Goal: Find specific page/section: Find specific page/section

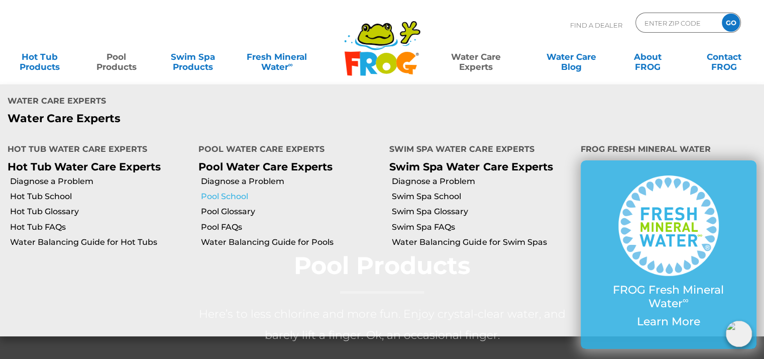
click at [219, 191] on link "Pool School" at bounding box center [291, 196] width 181 height 11
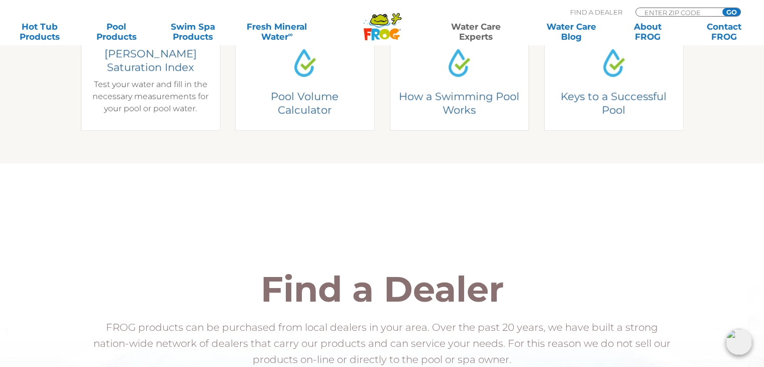
scroll to position [251, 0]
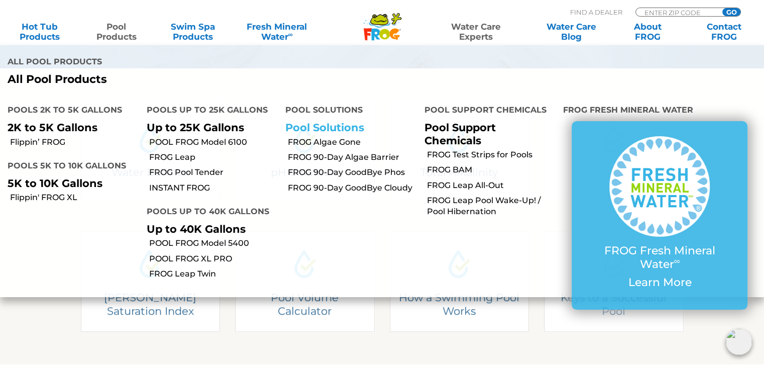
click at [343, 121] on link "Pool Solutions" at bounding box center [324, 127] width 79 height 13
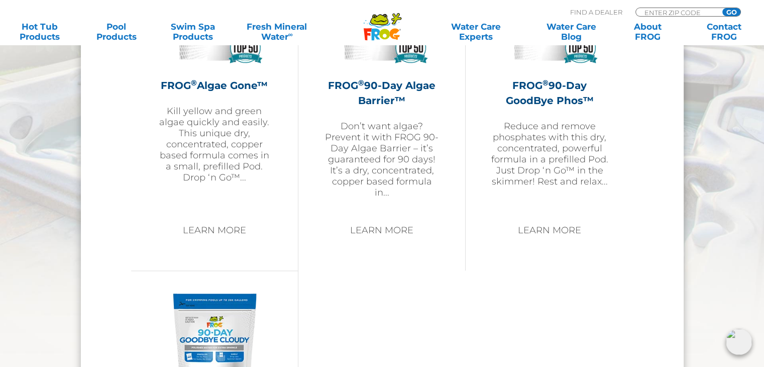
scroll to position [1156, 0]
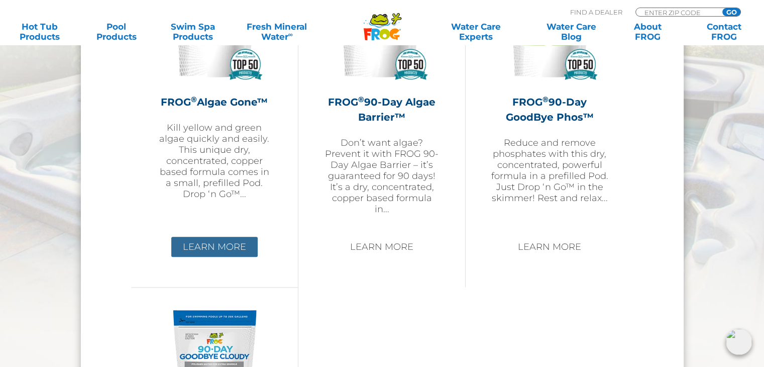
click at [215, 248] on link "Learn More" at bounding box center [214, 247] width 86 height 20
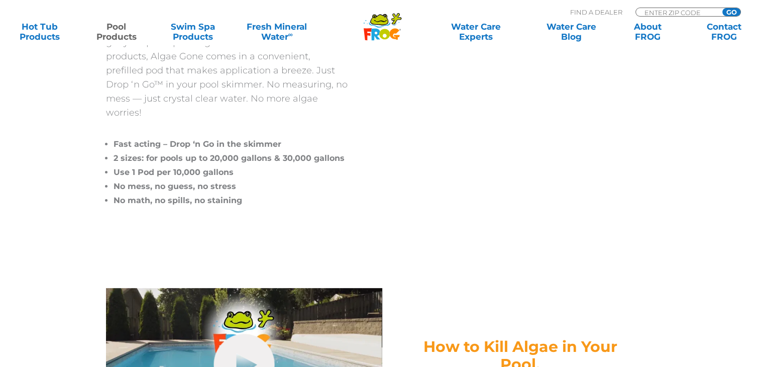
scroll to position [452, 0]
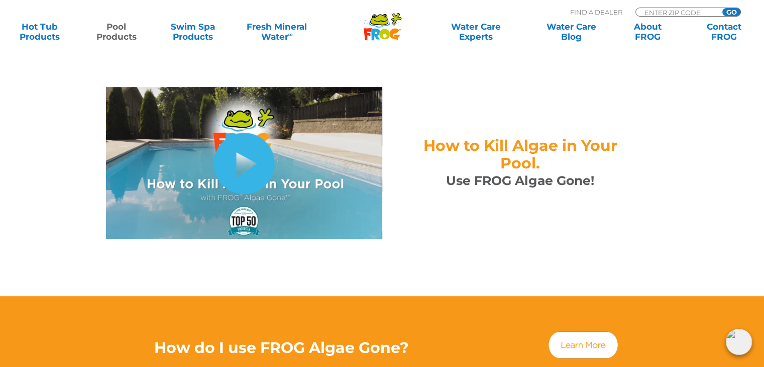
click at [241, 158] on link "hide-me" at bounding box center [244, 163] width 61 height 61
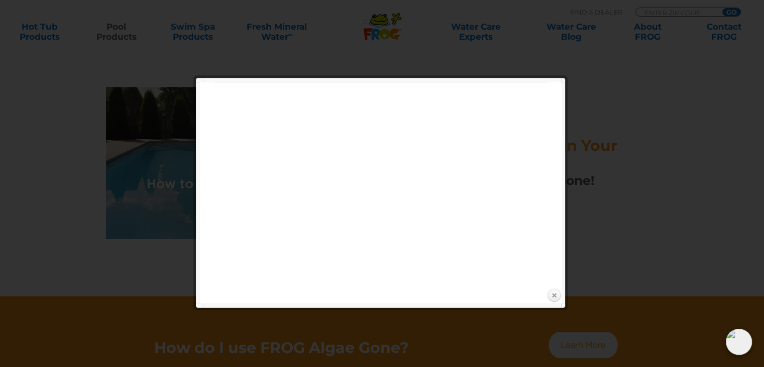
click at [557, 295] on link "Close" at bounding box center [554, 295] width 15 height 15
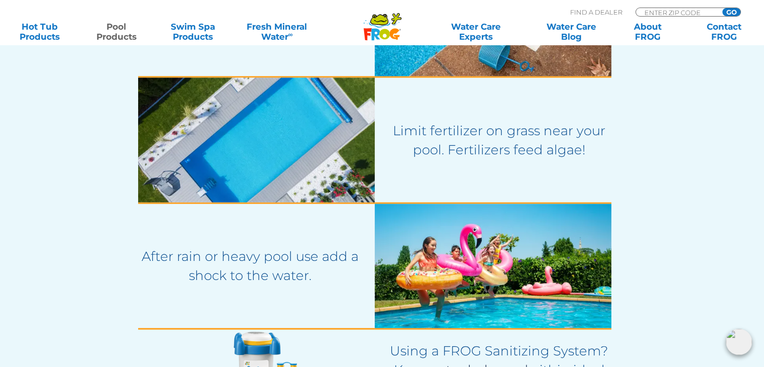
scroll to position [1759, 0]
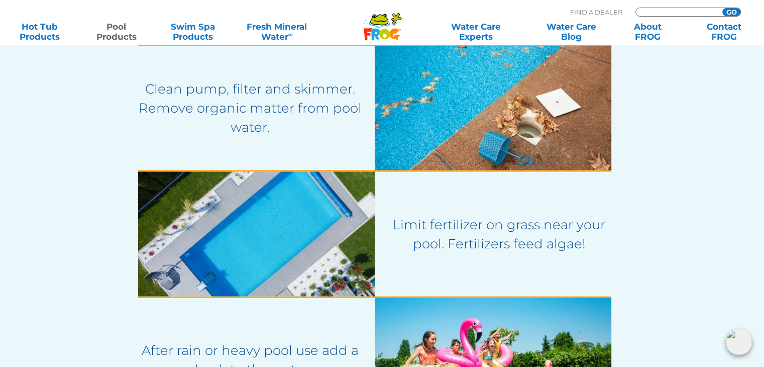
click at [670, 13] on input "Zip Code Form" at bounding box center [678, 12] width 68 height 9
type input "75126"
click at [733, 10] on input "GO" at bounding box center [732, 12] width 18 height 8
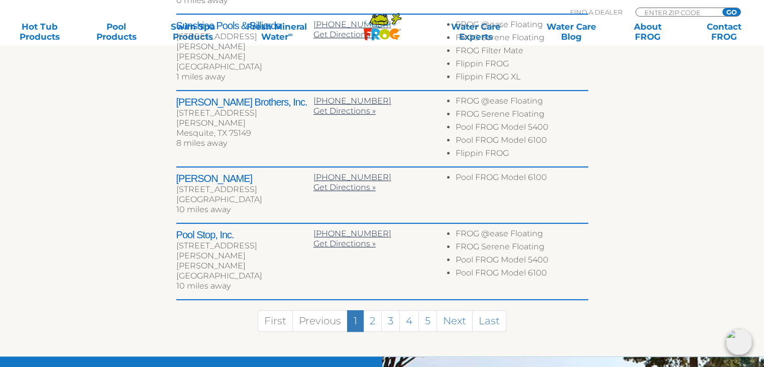
scroll to position [653, 0]
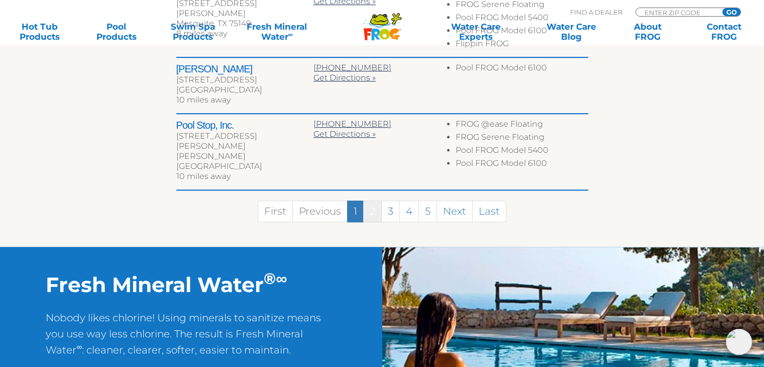
click at [372, 200] on link "2" at bounding box center [372, 211] width 19 height 22
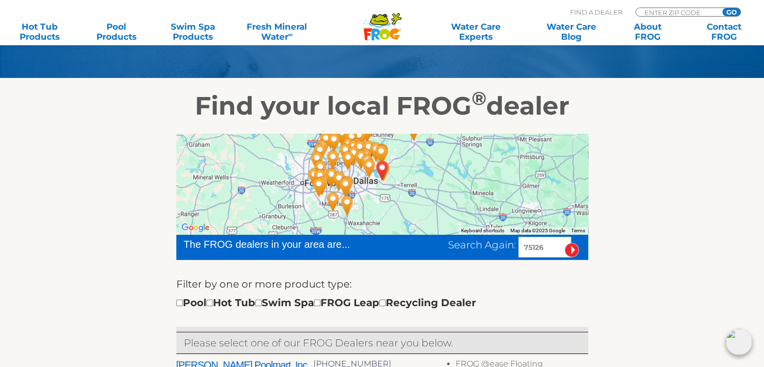
scroll to position [67, 0]
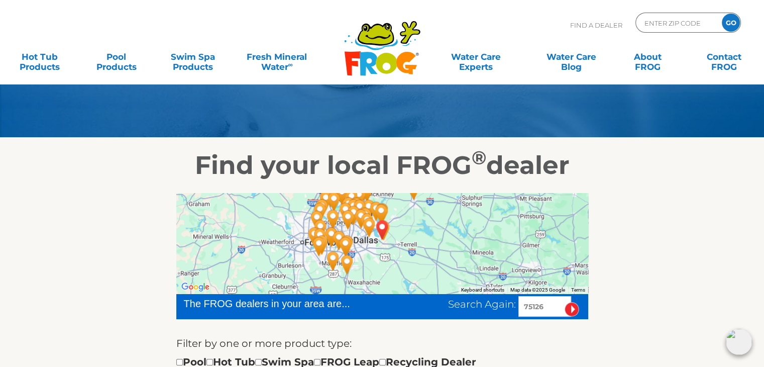
click at [548, 307] on input "75126" at bounding box center [545, 306] width 53 height 21
drag, startPoint x: 548, startPoint y: 307, endPoint x: 505, endPoint y: 307, distance: 43.2
click at [506, 307] on div "Search Again: 75126" at bounding box center [518, 306] width 140 height 21
type input "75169"
click at [569, 306] on input "image" at bounding box center [572, 309] width 15 height 15
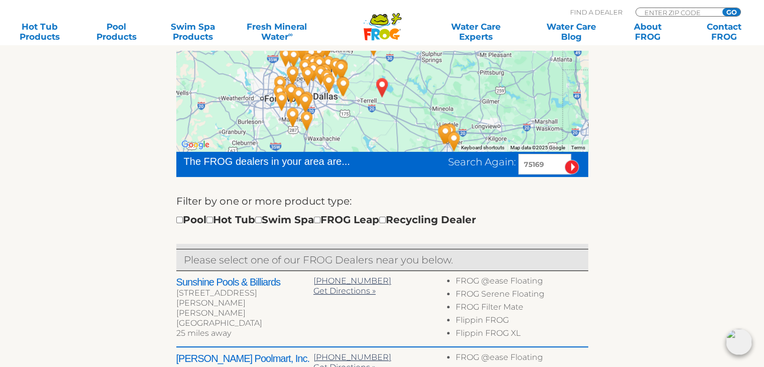
scroll to position [159, 0]
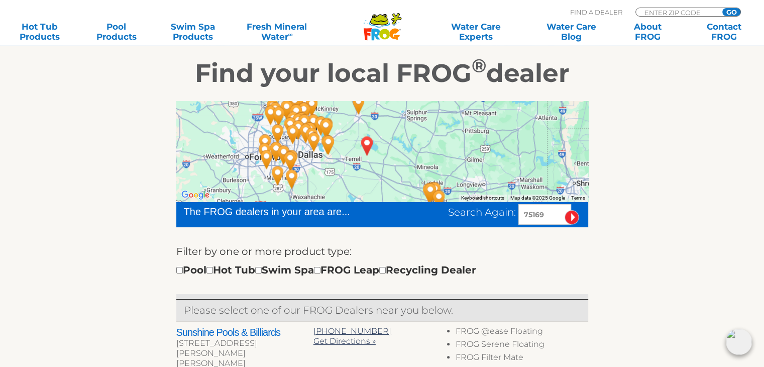
drag, startPoint x: 380, startPoint y: 158, endPoint x: 365, endPoint y: 167, distance: 18.3
click at [365, 167] on div at bounding box center [382, 151] width 412 height 101
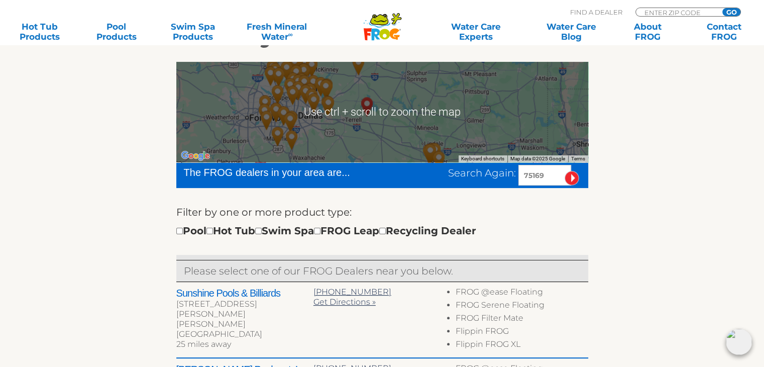
scroll to position [201, 0]
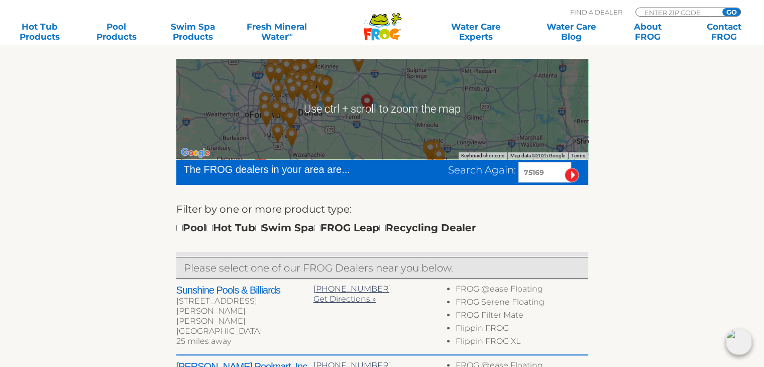
click at [400, 132] on div at bounding box center [382, 109] width 412 height 101
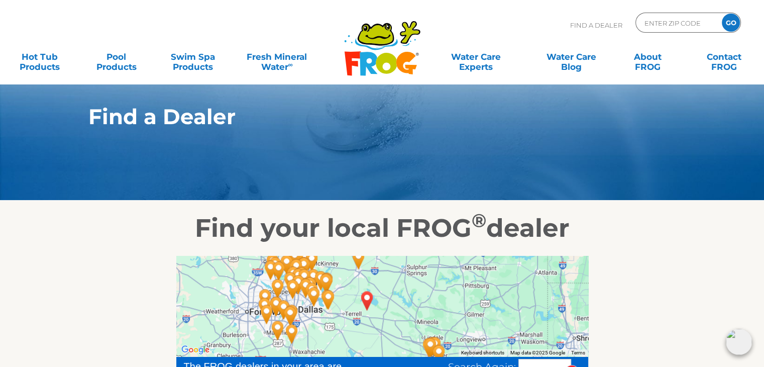
scroll to position [0, 0]
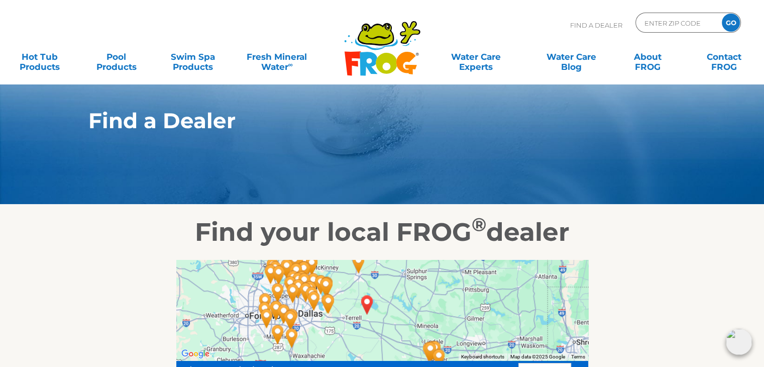
click at [387, 64] on icon ".st130{clip-path:url(#SVGID_2_);fill-rule:evenodd;clip-rule:evenodd;fill:#C3CC0…" at bounding box center [382, 48] width 77 height 56
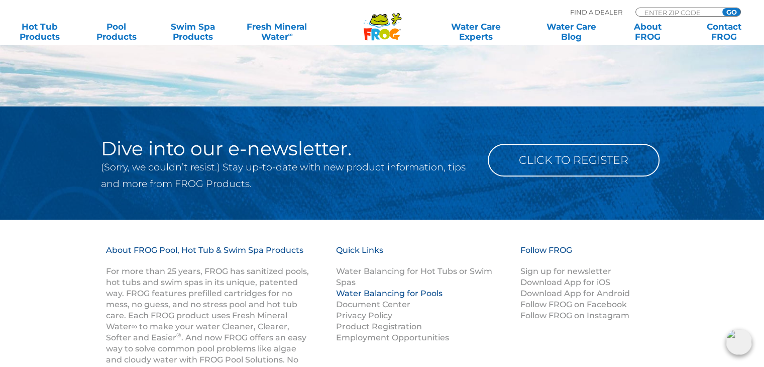
scroll to position [1178, 0]
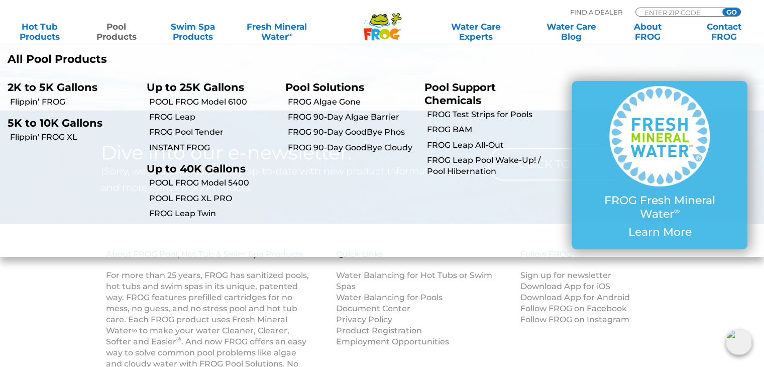
click at [121, 32] on link "Pool Products" at bounding box center [115, 32] width 59 height 20
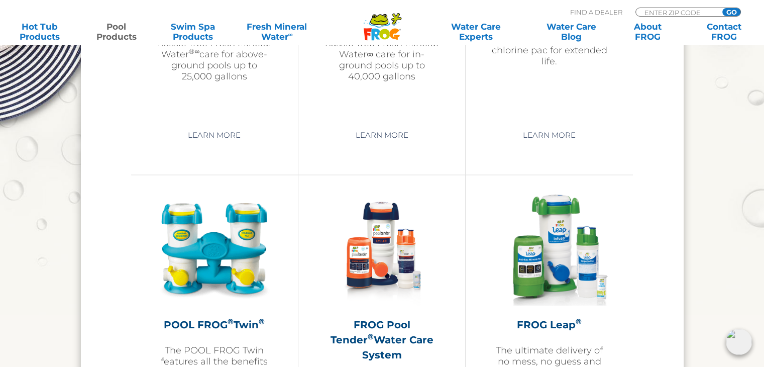
scroll to position [1809, 0]
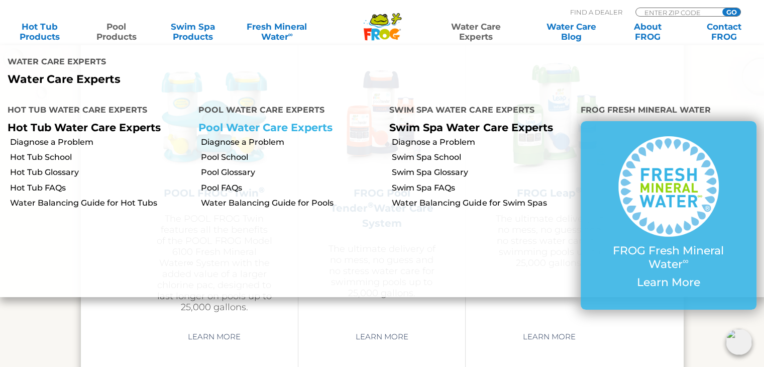
click at [230, 121] on link "Pool Water Care Experts" at bounding box center [265, 127] width 134 height 13
